Goal: Task Accomplishment & Management: Manage account settings

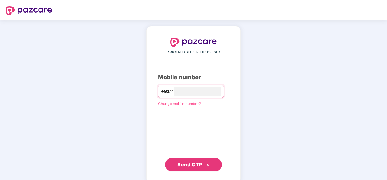
type input "**********"
click at [194, 165] on span "Send OTP" at bounding box center [189, 164] width 25 height 6
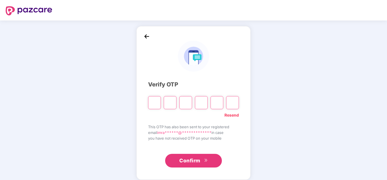
type input "*"
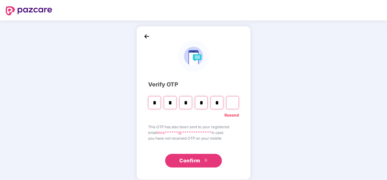
type input "*"
